Goal: Task Accomplishment & Management: Manage account settings

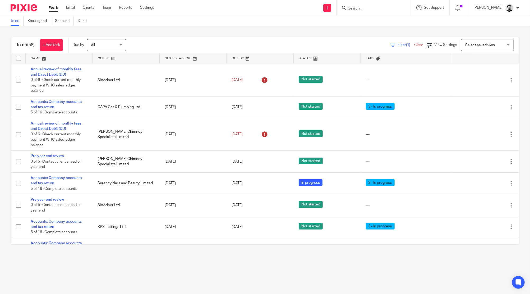
click at [354, 9] on input "Search" at bounding box center [371, 8] width 48 height 5
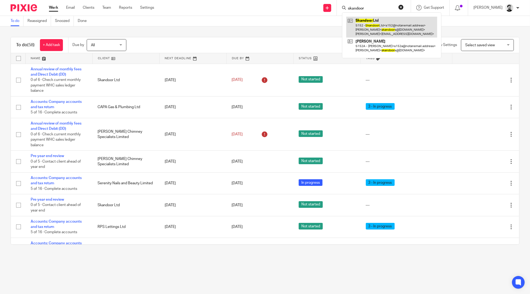
type input "skandoor"
click at [363, 21] on link at bounding box center [391, 27] width 91 height 21
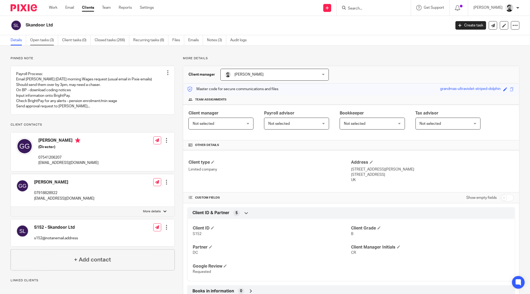
click at [51, 41] on link "Open tasks (3)" at bounding box center [44, 40] width 28 height 10
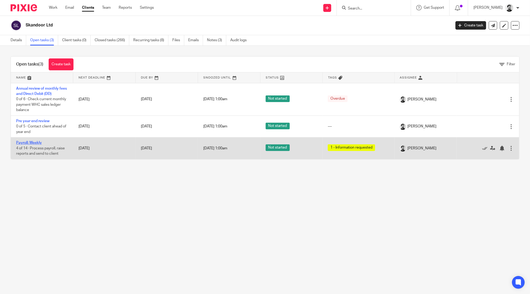
click at [26, 144] on link "Payroll: Weekly" at bounding box center [29, 143] width 26 height 4
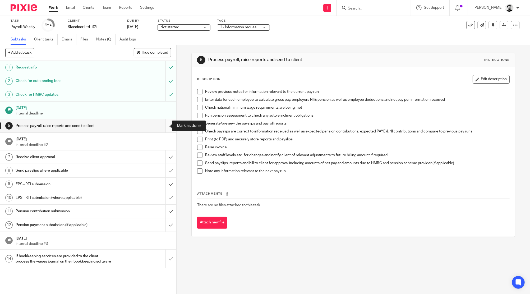
click at [162, 124] on input "submit" at bounding box center [88, 125] width 176 height 13
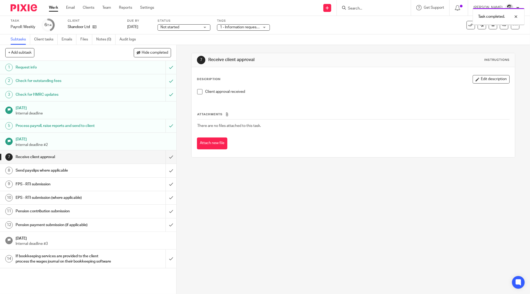
click at [247, 29] on span "1 - Information requested" at bounding box center [241, 27] width 42 height 4
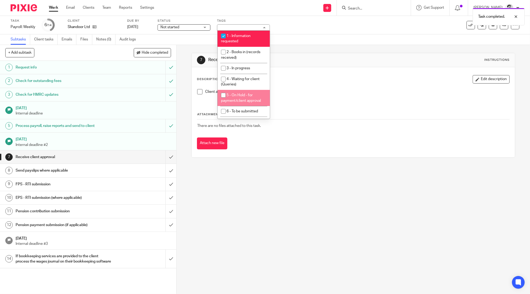
click at [235, 94] on span "5 - On Hold - for payment/client approval" at bounding box center [241, 97] width 40 height 9
checkbox input "true"
click at [231, 42] on span "1 - Information requested" at bounding box center [236, 38] width 30 height 9
checkbox input "false"
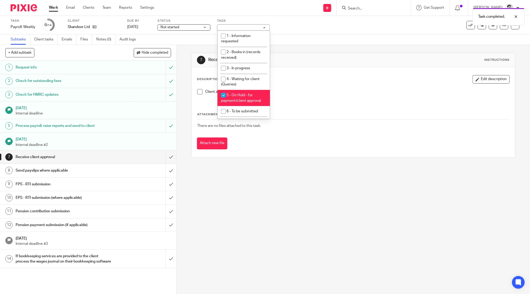
click at [52, 7] on link "Work" at bounding box center [53, 7] width 9 height 5
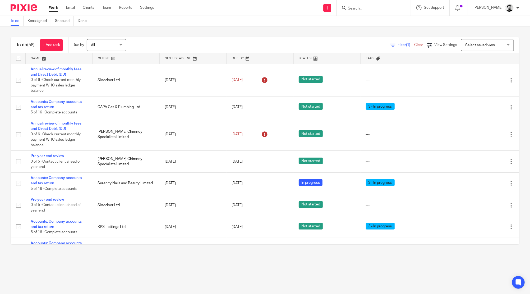
click at [358, 9] on input "Search" at bounding box center [371, 8] width 48 height 5
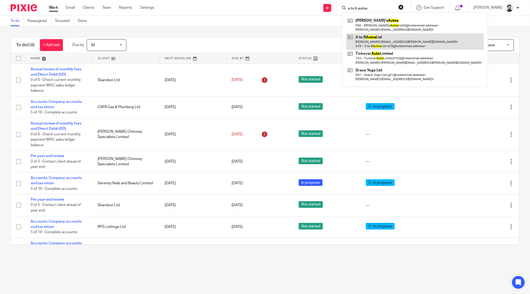
type input "a to b autos"
click at [372, 43] on link at bounding box center [414, 41] width 137 height 16
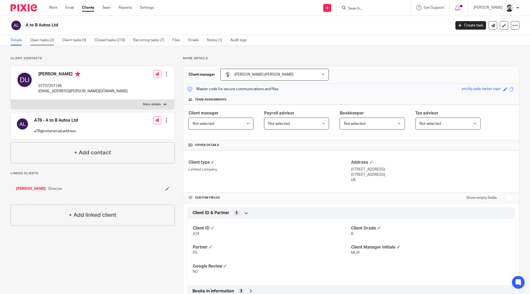
click at [40, 39] on link "Open tasks (2)" at bounding box center [44, 40] width 28 height 10
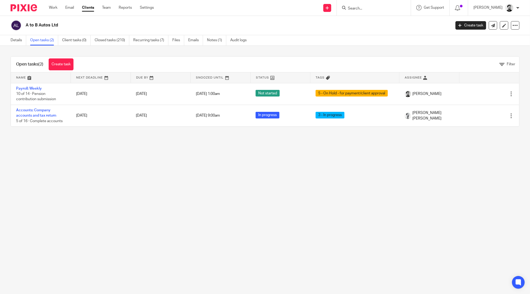
click at [356, 10] on input "Search" at bounding box center [371, 8] width 48 height 5
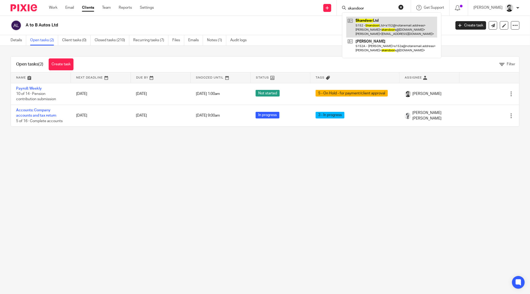
type input "skandoor"
click at [367, 24] on link at bounding box center [391, 27] width 91 height 21
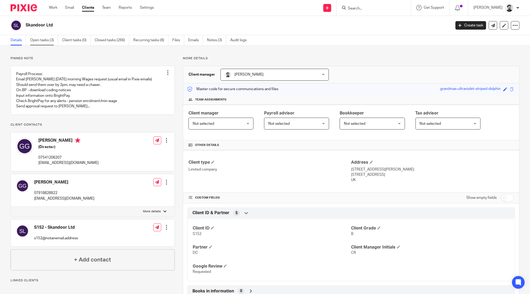
click at [52, 40] on link "Open tasks (3)" at bounding box center [44, 40] width 28 height 10
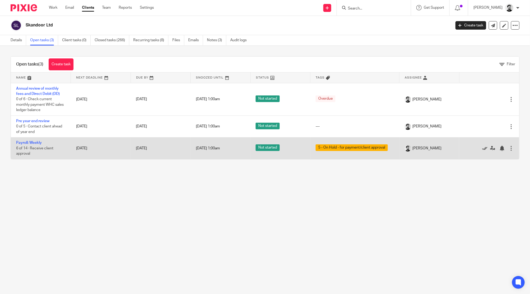
click at [482, 148] on icon at bounding box center [484, 148] width 5 height 5
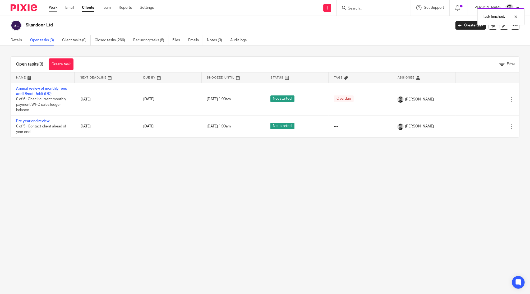
click at [54, 10] on link "Work" at bounding box center [53, 7] width 8 height 5
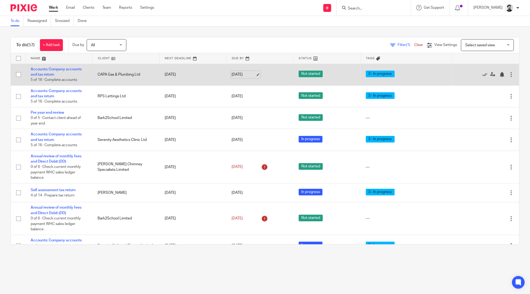
click at [244, 75] on link "15 Aug 2025" at bounding box center [244, 75] width 24 height 6
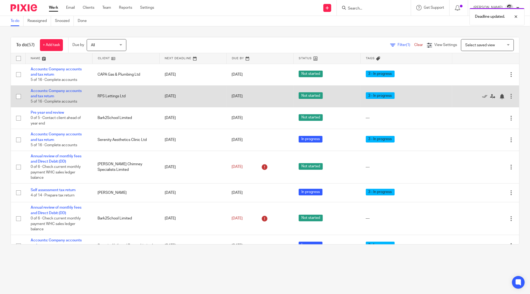
click at [239, 91] on td "15 Aug 2025" at bounding box center [260, 96] width 67 height 22
click at [239, 94] on link "15 Aug 2025" at bounding box center [244, 97] width 24 height 6
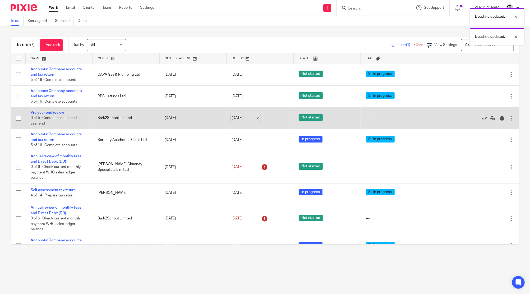
click at [241, 118] on link "15 Aug 2025" at bounding box center [244, 118] width 24 height 6
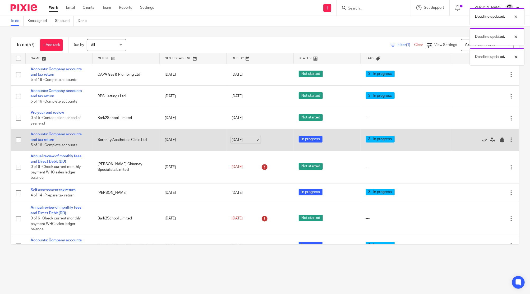
click at [233, 140] on link "15 Aug 2025" at bounding box center [244, 140] width 24 height 6
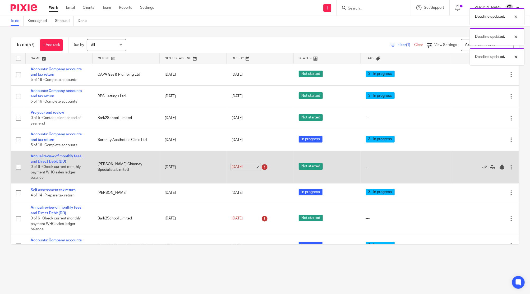
click at [235, 168] on link "15 Aug 2025" at bounding box center [244, 167] width 24 height 6
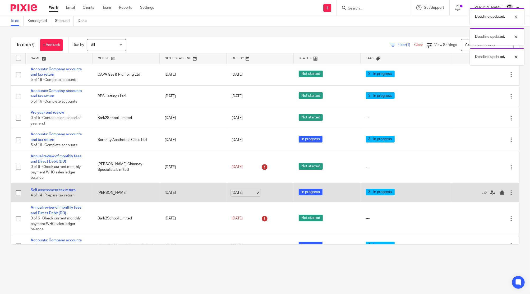
click at [233, 192] on link "15 Aug 2025" at bounding box center [244, 193] width 24 height 6
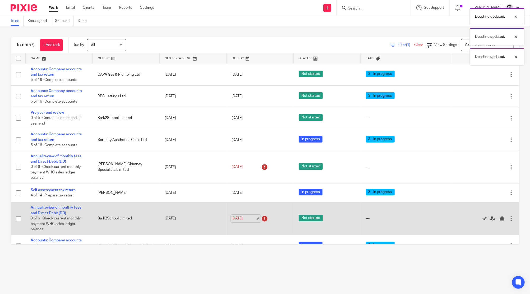
click at [239, 217] on link "15 Aug 2025" at bounding box center [244, 219] width 24 height 6
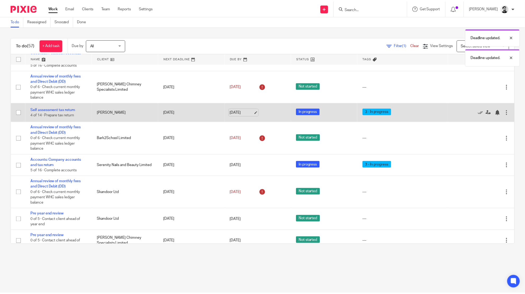
scroll to position [83, 0]
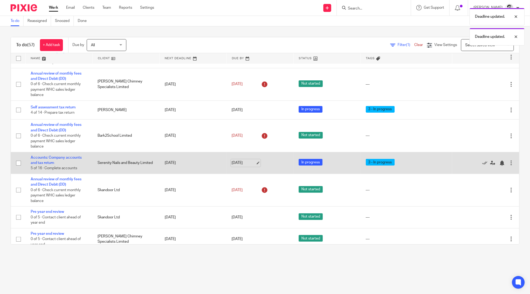
click at [239, 160] on link "15 Aug 2025" at bounding box center [244, 163] width 24 height 6
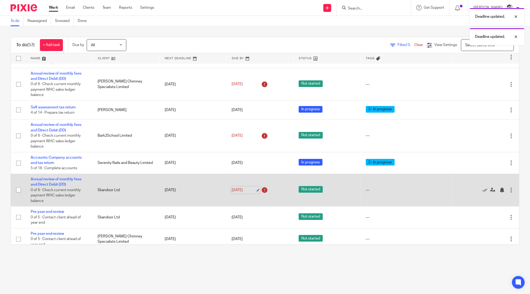
click at [237, 189] on link "15 Aug 2025" at bounding box center [244, 190] width 24 height 6
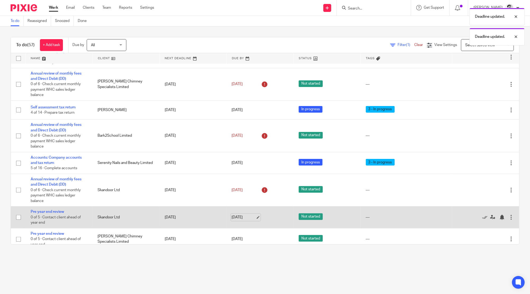
click at [243, 216] on link "15 Aug 2025" at bounding box center [244, 218] width 24 height 6
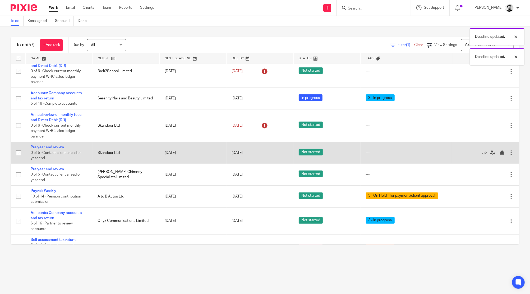
scroll to position [148, 0]
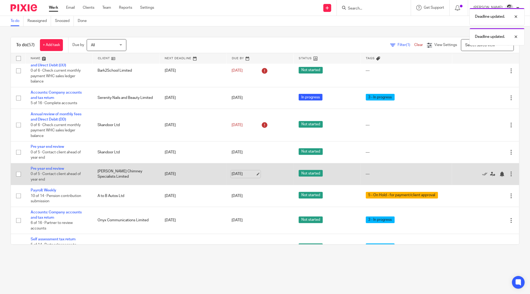
click at [237, 174] on link "15 Aug 2025" at bounding box center [244, 174] width 24 height 6
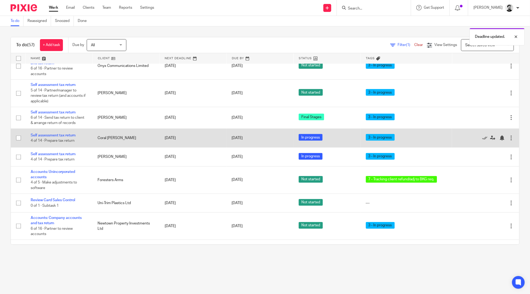
scroll to position [307, 0]
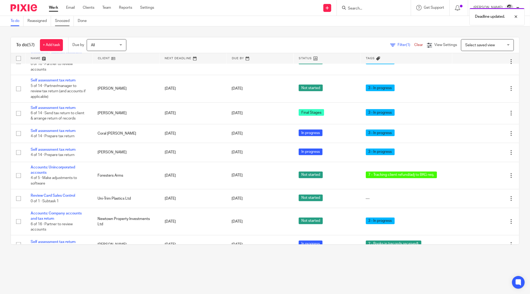
click at [63, 17] on link "Snoozed" at bounding box center [64, 21] width 19 height 10
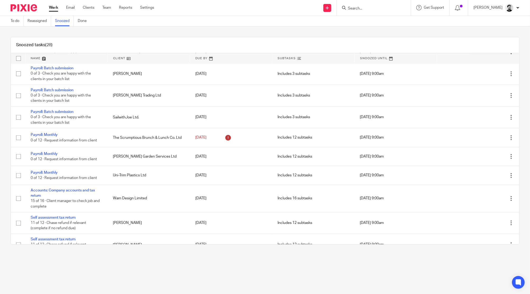
scroll to position [166, 0]
click at [357, 10] on input "Search" at bounding box center [371, 8] width 48 height 5
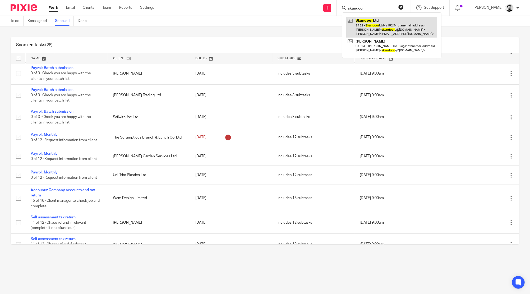
type input "skandoor"
click at [370, 25] on link at bounding box center [391, 27] width 91 height 21
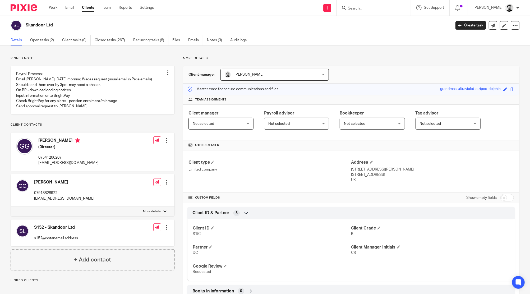
click at [355, 8] on input "Search" at bounding box center [371, 8] width 48 height 5
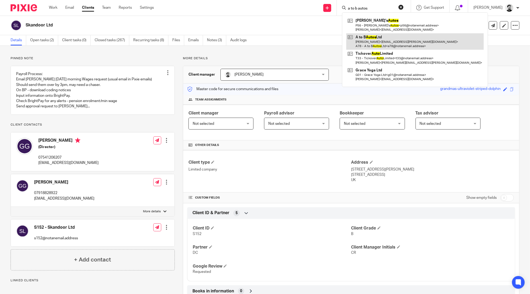
type input "a to b autos"
click at [363, 38] on link at bounding box center [414, 41] width 137 height 16
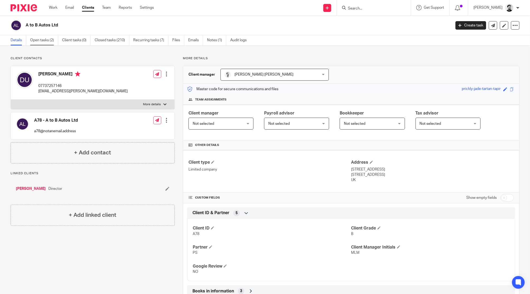
click at [48, 40] on link "Open tasks (2)" at bounding box center [44, 40] width 28 height 10
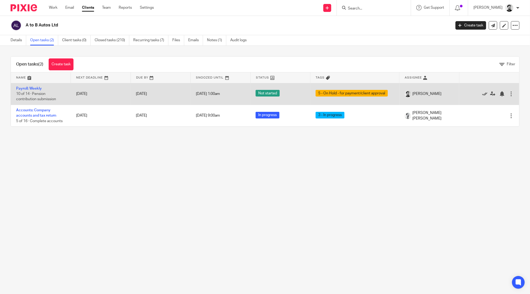
click at [482, 93] on icon at bounding box center [484, 93] width 5 height 5
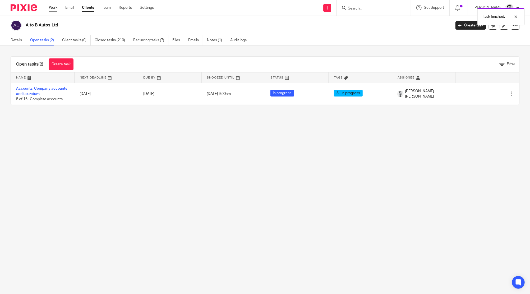
click at [52, 8] on link "Work" at bounding box center [53, 7] width 8 height 5
